Goal: Transaction & Acquisition: Book appointment/travel/reservation

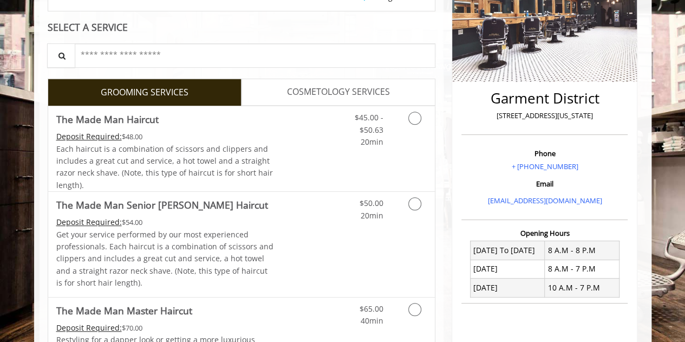
scroll to position [235, 0]
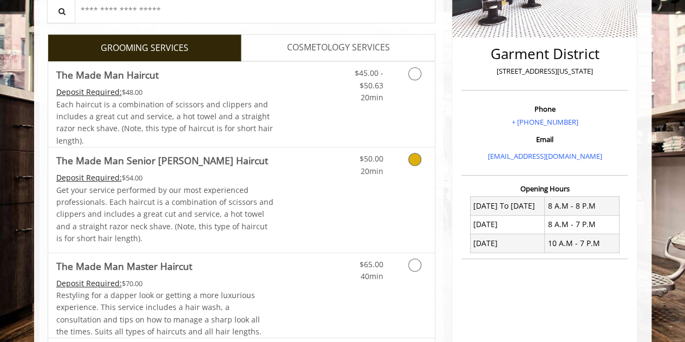
click at [418, 155] on icon "Grooming services" at bounding box center [414, 159] width 13 height 13
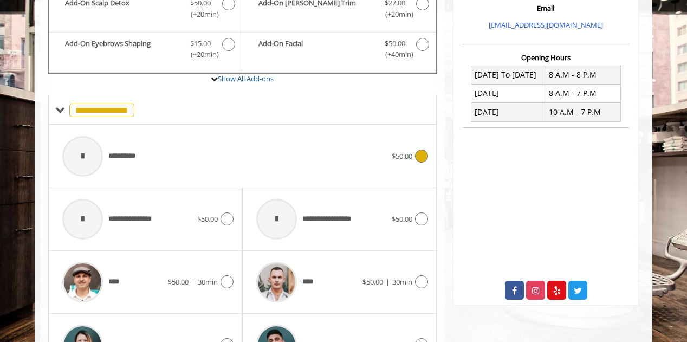
scroll to position [413, 0]
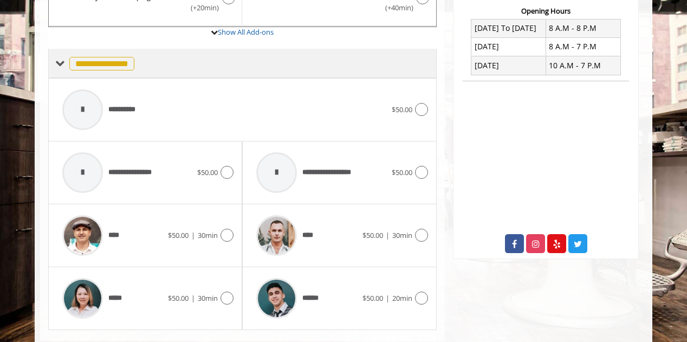
click at [63, 58] on span at bounding box center [60, 63] width 10 height 10
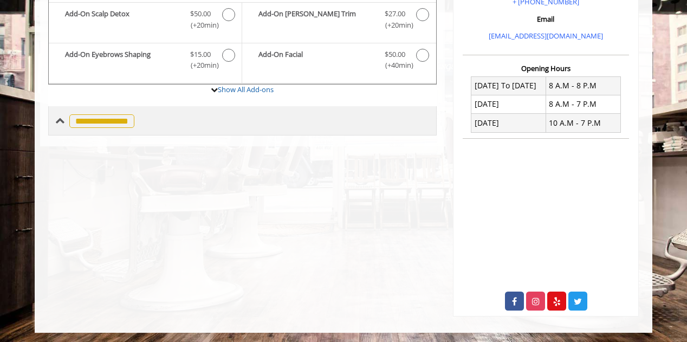
click at [62, 119] on span at bounding box center [60, 121] width 10 height 10
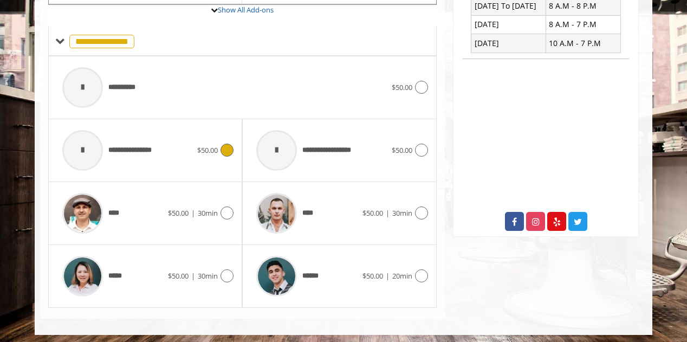
scroll to position [434, 0]
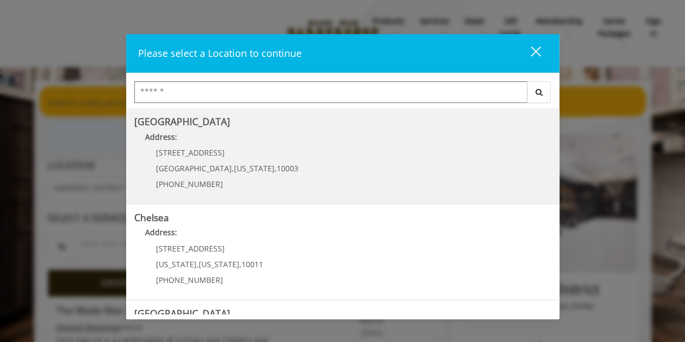
scroll to position [272, 0]
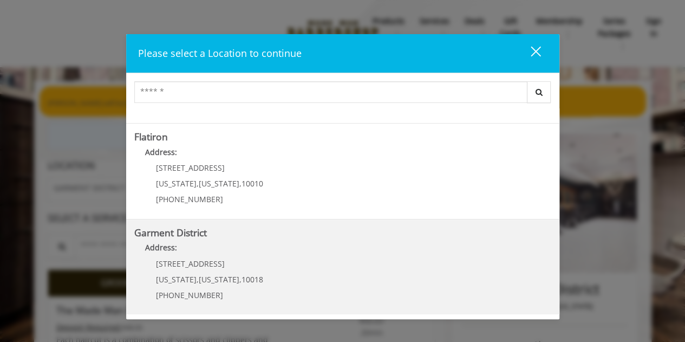
click at [303, 245] on District "Address:" at bounding box center [342, 250] width 417 height 17
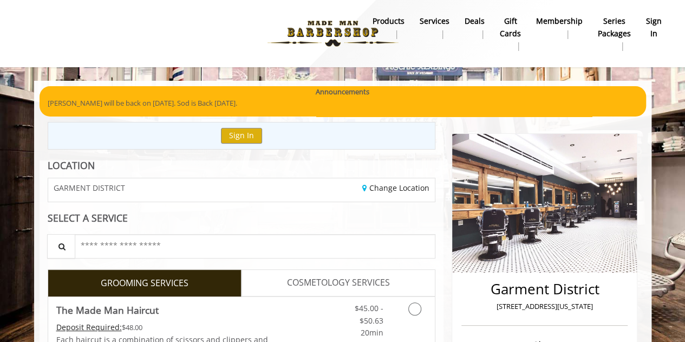
scroll to position [161, 0]
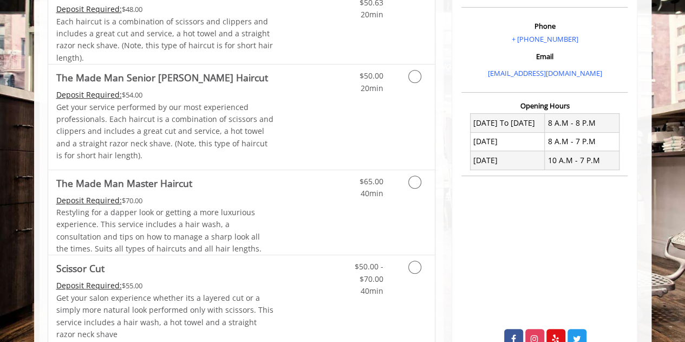
scroll to position [317, 0]
click at [289, 193] on link "Discounted Price" at bounding box center [305, 213] width 64 height 85
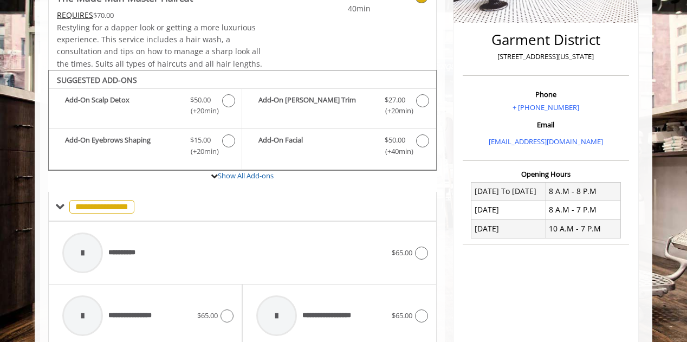
scroll to position [250, 0]
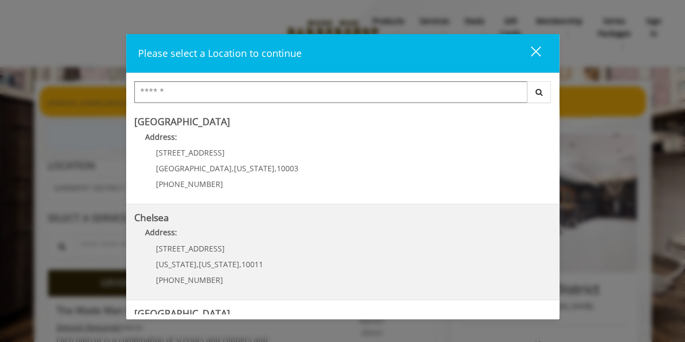
scroll to position [272, 0]
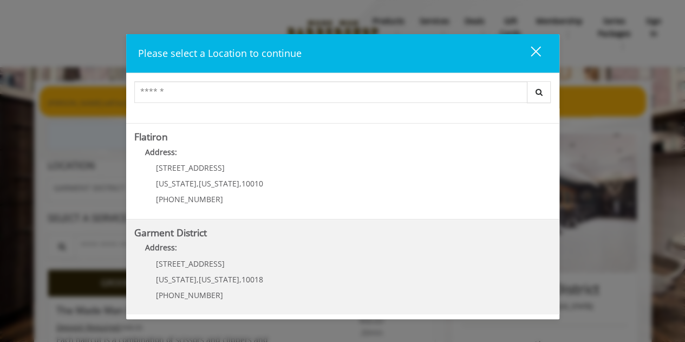
click at [305, 264] on District "Garment District Address: 1400 Broadway New York , New York , 10018 (212) 997-4…" at bounding box center [342, 266] width 417 height 79
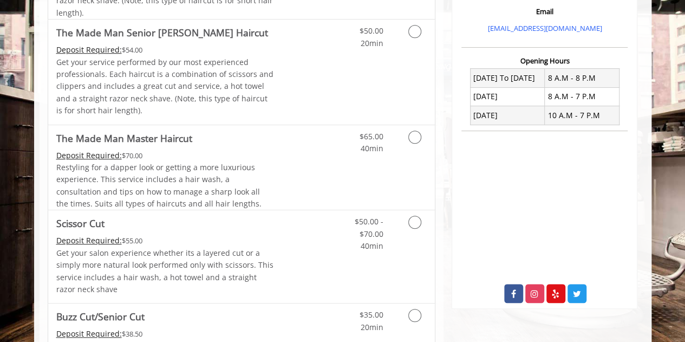
scroll to position [364, 0]
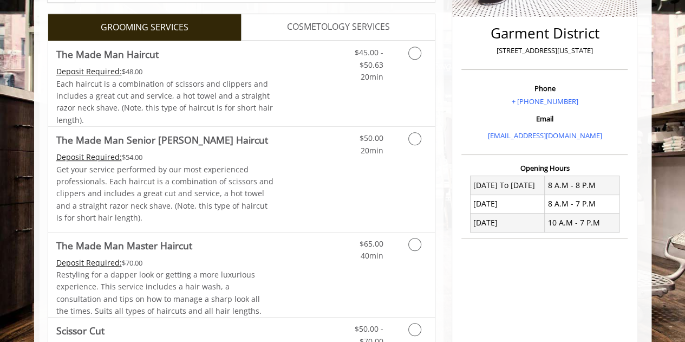
scroll to position [255, 0]
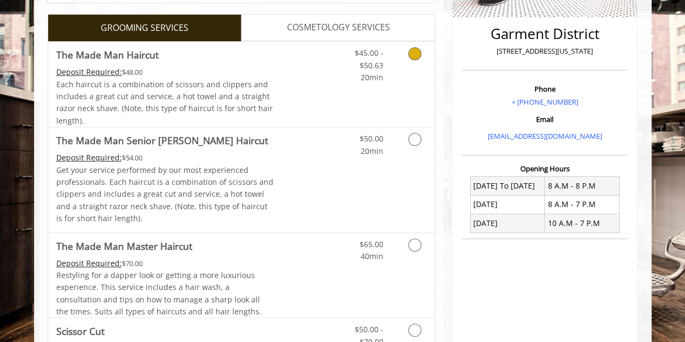
click at [285, 83] on link "Discounted Price" at bounding box center [305, 84] width 64 height 85
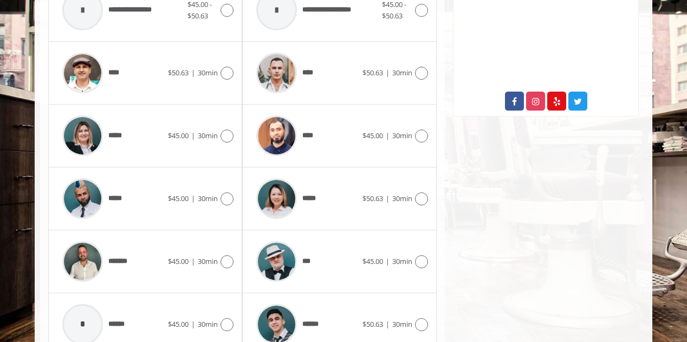
scroll to position [468, 0]
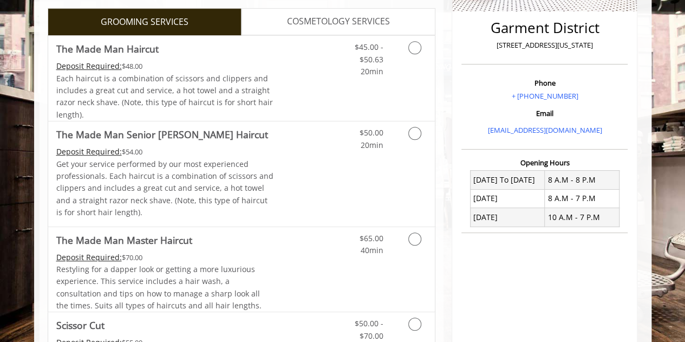
scroll to position [285, 0]
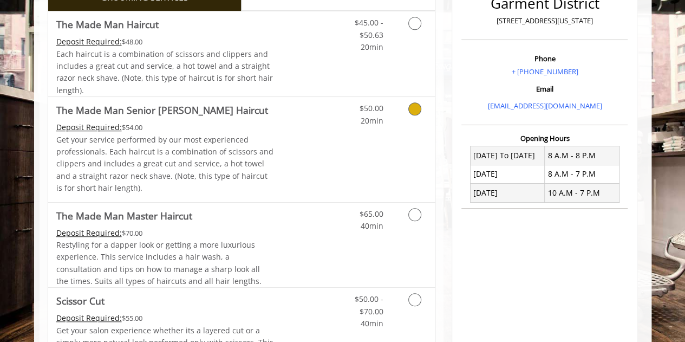
click at [302, 134] on link "Discounted Price" at bounding box center [305, 149] width 64 height 105
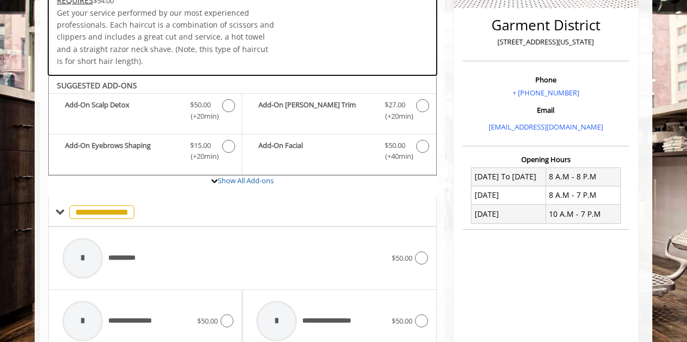
scroll to position [264, 0]
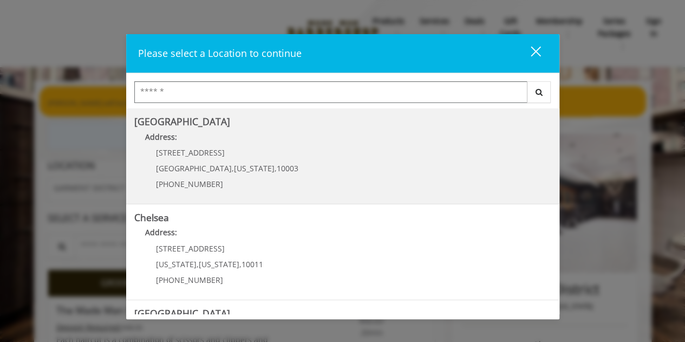
scroll to position [272, 0]
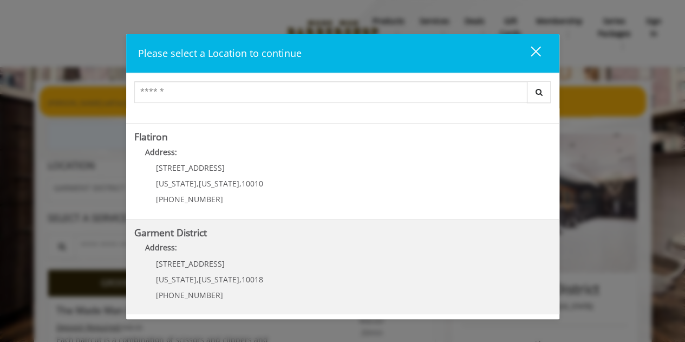
click at [255, 259] on div "1400 Broadway New York , New York , 10018 (212) 997-4247" at bounding box center [201, 282] width 134 height 47
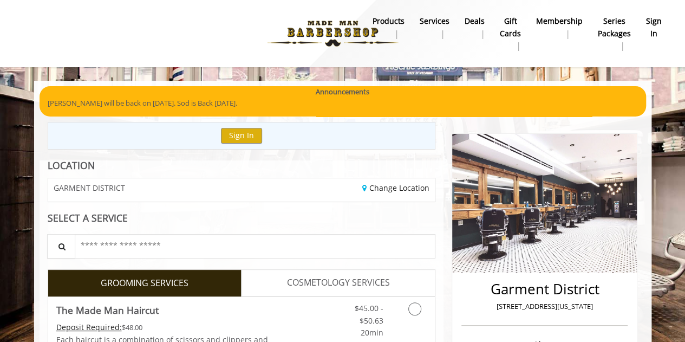
scroll to position [158, 0]
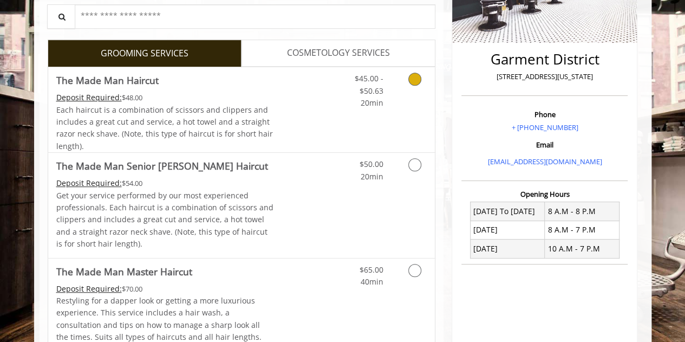
scroll to position [229, 0]
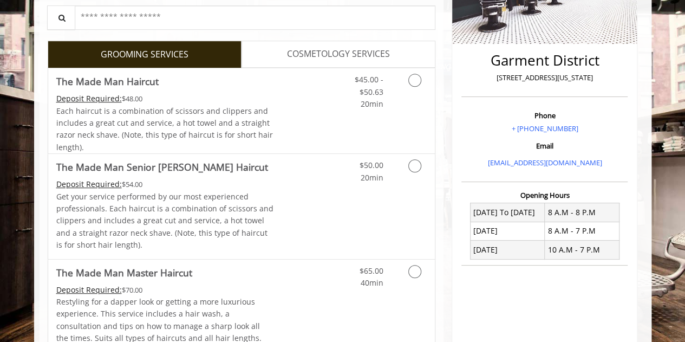
click at [286, 57] on link "COSMETOLOGY SERVICES" at bounding box center [339, 54] width 194 height 27
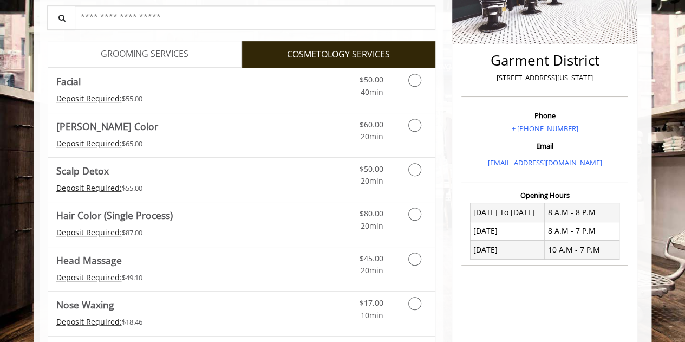
scroll to position [73, 0]
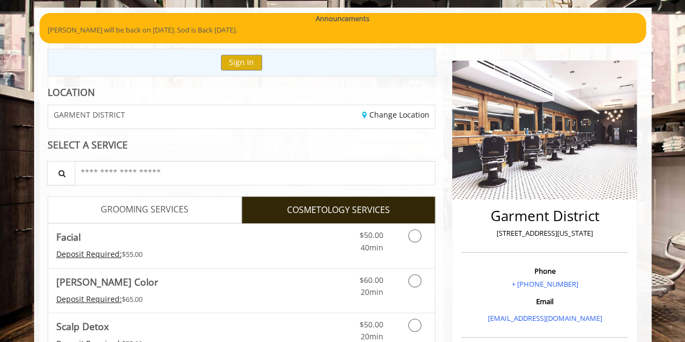
click at [195, 206] on link "GROOMING SERVICES" at bounding box center [145, 209] width 194 height 27
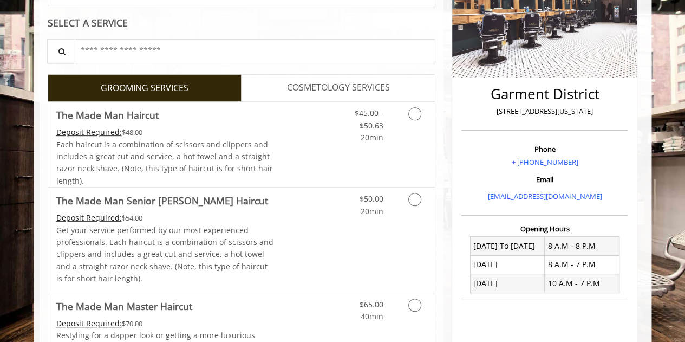
scroll to position [198, 0]
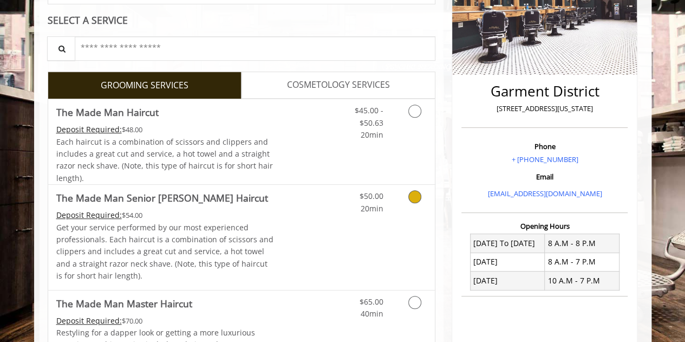
click at [293, 207] on link "Discounted Price" at bounding box center [305, 237] width 64 height 105
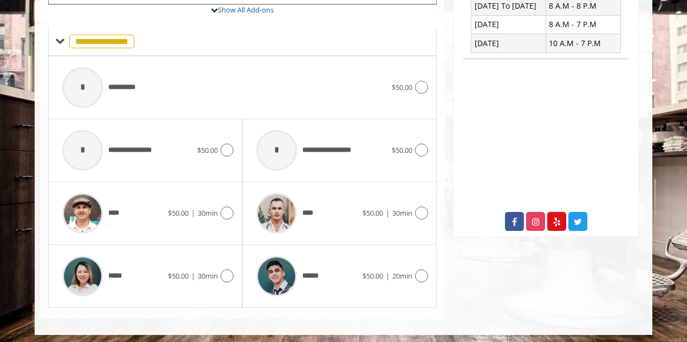
scroll to position [434, 0]
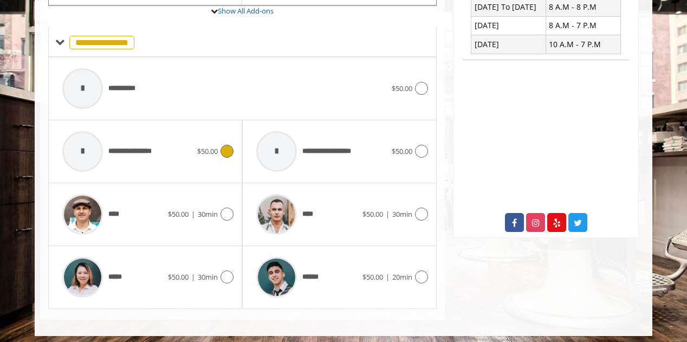
click at [182, 141] on div "**********" at bounding box center [127, 151] width 140 height 51
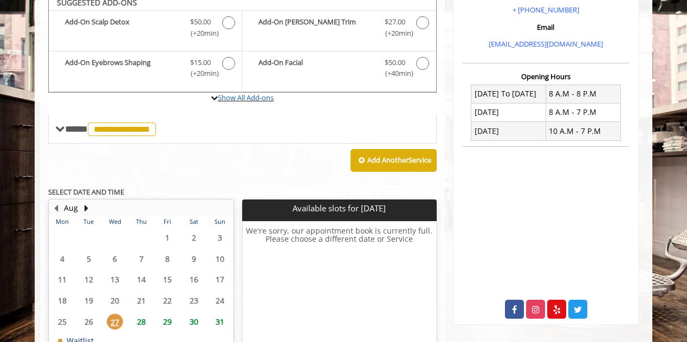
scroll to position [338, 0]
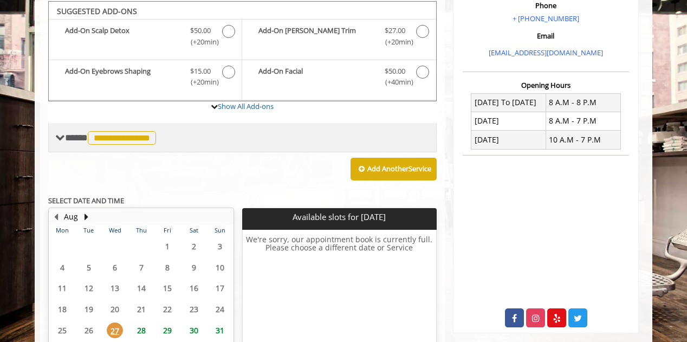
click at [121, 131] on span "**********" at bounding box center [122, 138] width 68 height 14
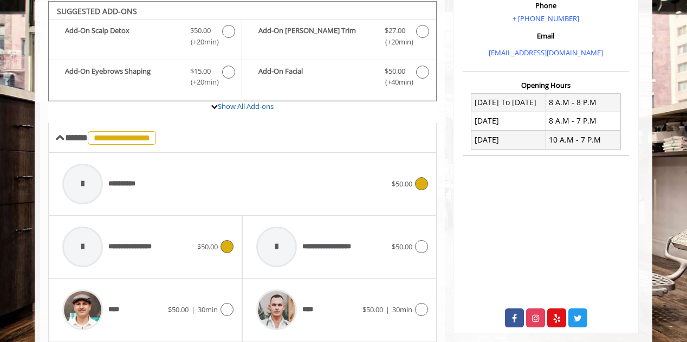
click at [121, 172] on span "**********" at bounding box center [101, 183] width 88 height 51
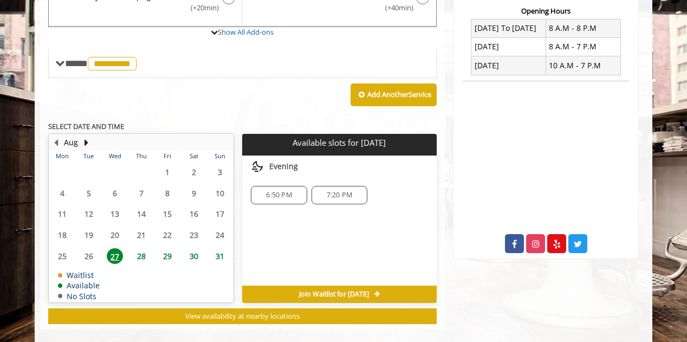
scroll to position [413, 0]
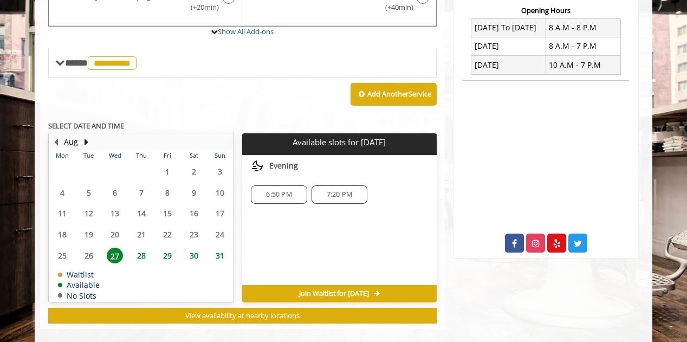
click at [134, 254] on span "28" at bounding box center [141, 255] width 16 height 16
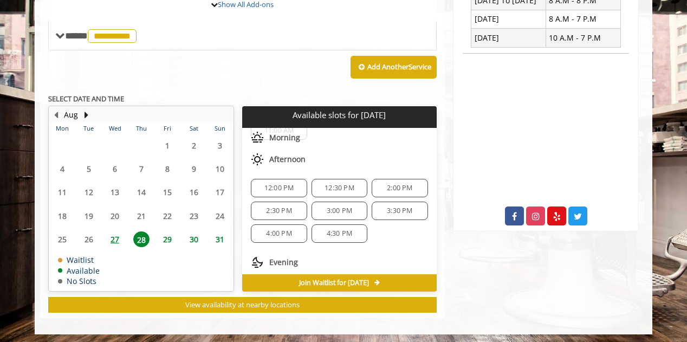
scroll to position [105, 0]
